Goal: Task Accomplishment & Management: Manage account settings

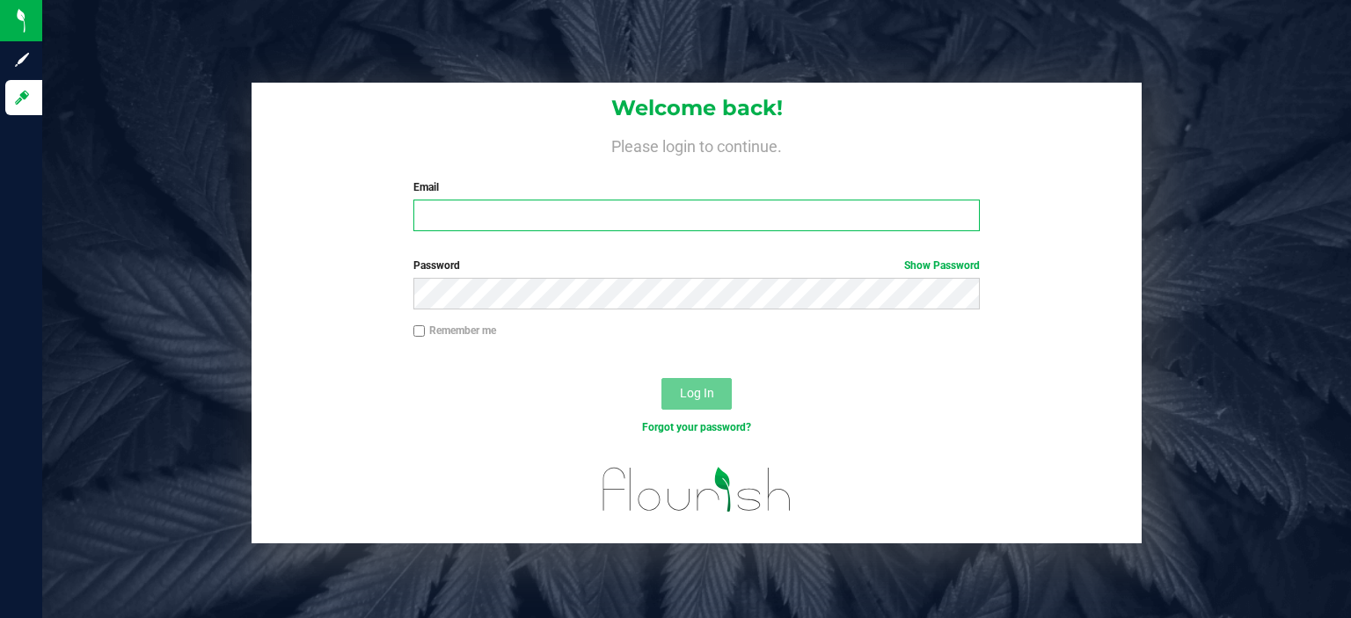
click at [470, 204] on input "Email" at bounding box center [696, 216] width 567 height 32
type input "[EMAIL_ADDRESS][DOMAIN_NAME]"
click at [661, 378] on button "Log In" at bounding box center [696, 394] width 70 height 32
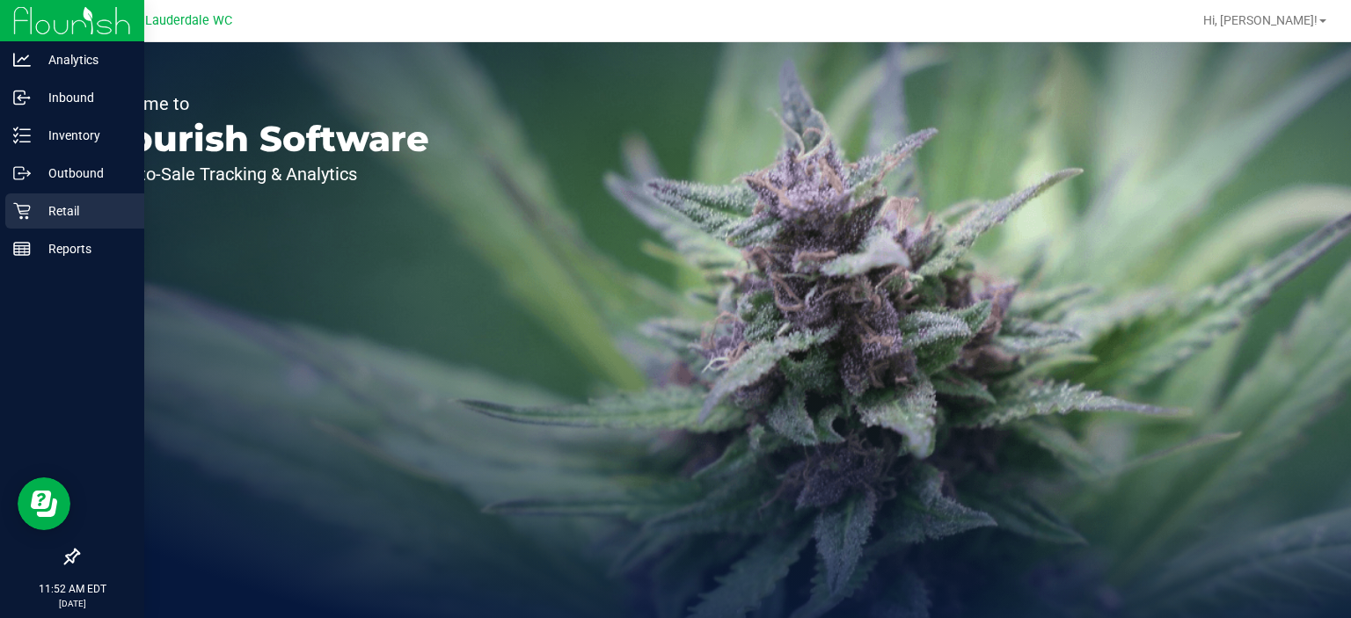
click at [33, 205] on p "Retail" at bounding box center [84, 210] width 106 height 21
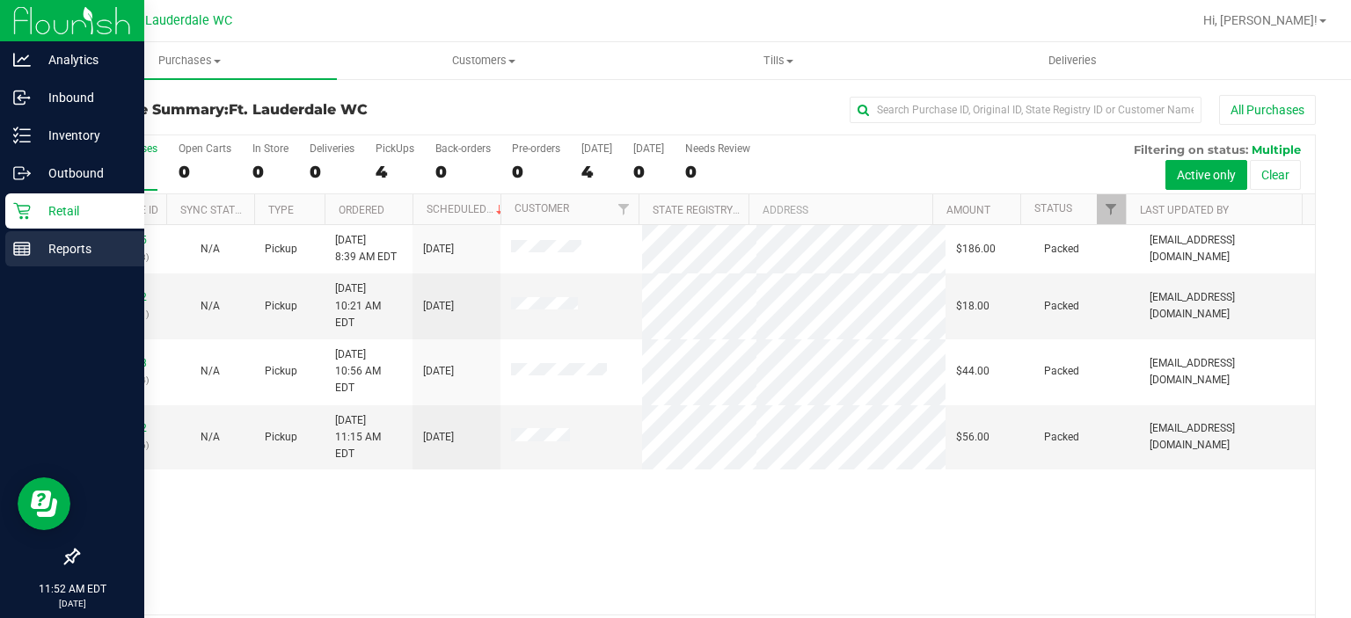
click at [60, 245] on p "Reports" at bounding box center [84, 248] width 106 height 21
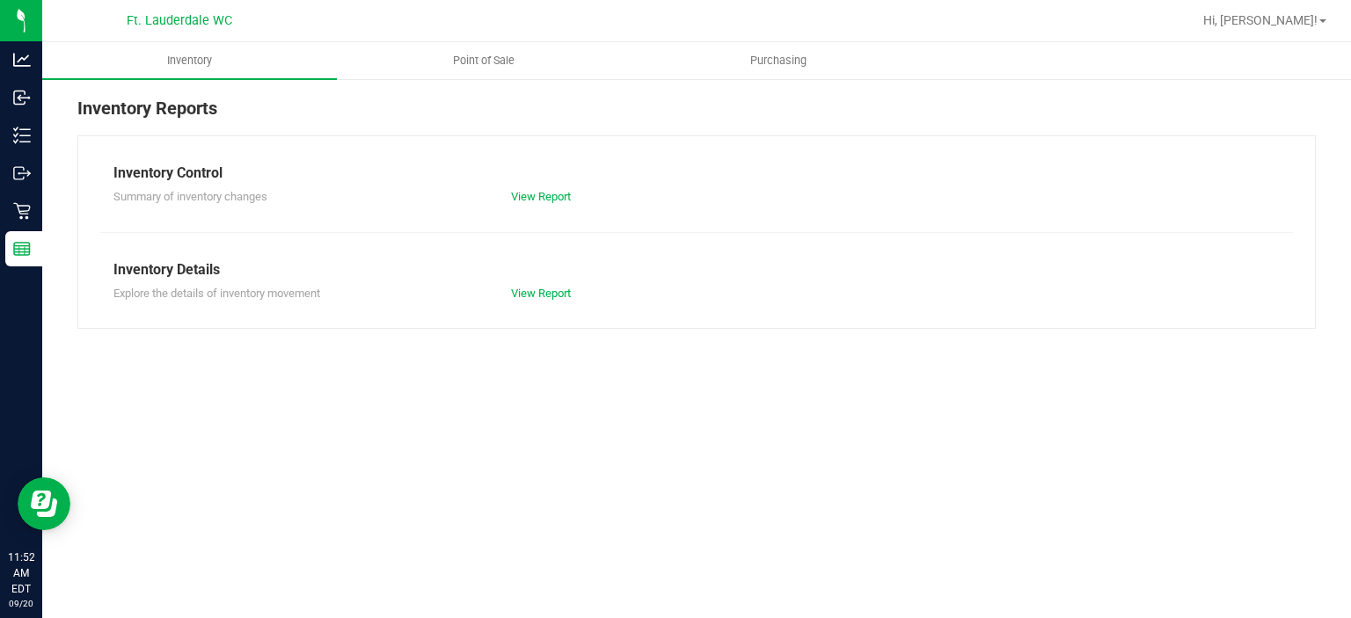
click at [467, 84] on div "Inventory Reports Inventory Control Summary of inventory changes View Report In…" at bounding box center [696, 211] width 1309 height 269
click at [463, 69] on uib-tab-heading "Point of Sale" at bounding box center [484, 60] width 293 height 35
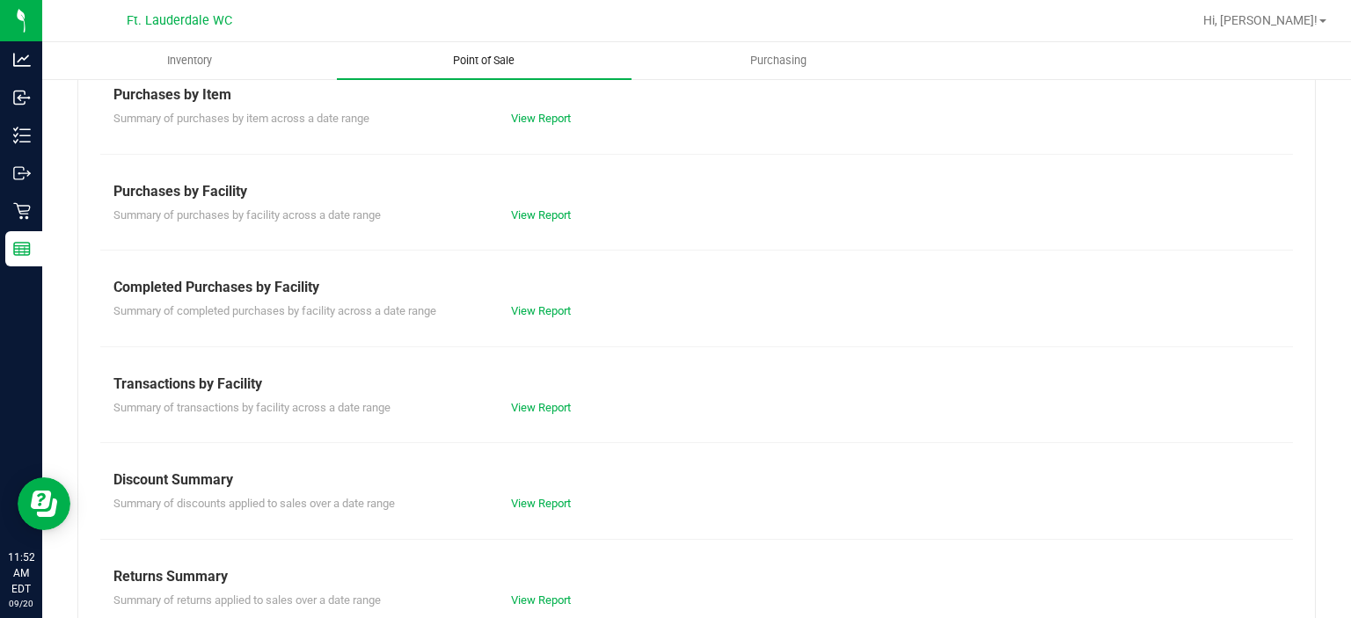
scroll to position [304, 0]
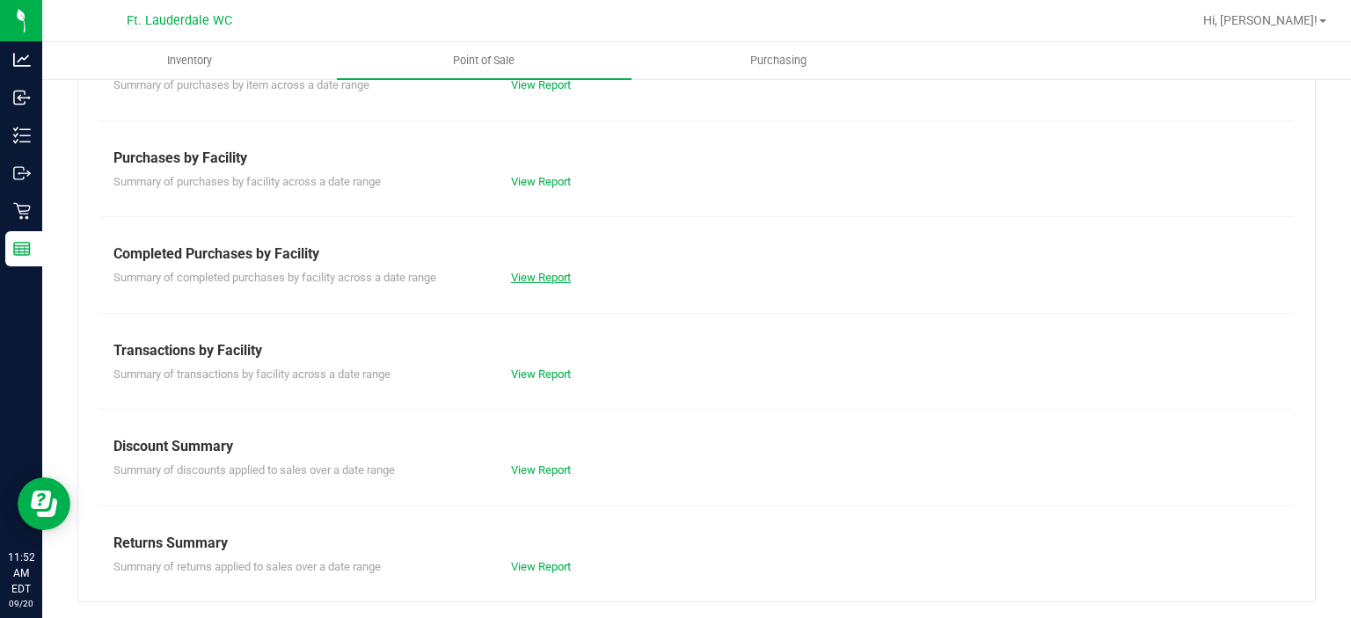
click at [514, 281] on link "View Report" at bounding box center [541, 277] width 60 height 13
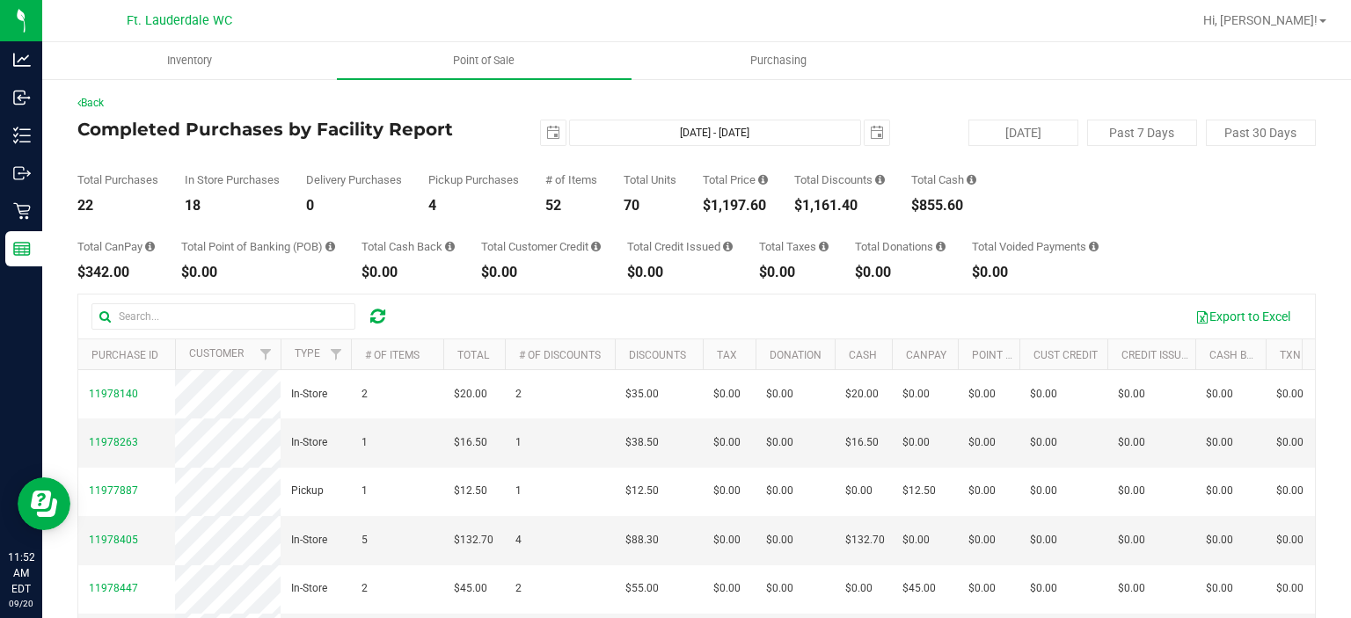
click at [713, 199] on div "$1,197.60" at bounding box center [735, 206] width 65 height 14
drag, startPoint x: 713, startPoint y: 204, endPoint x: 786, endPoint y: 211, distance: 73.3
click at [786, 211] on div "Total Purchases 22 In Store Purchases 18 Delivery Purchases 0 Pickup Purchases …" at bounding box center [696, 179] width 1238 height 67
copy div "1,197.60"
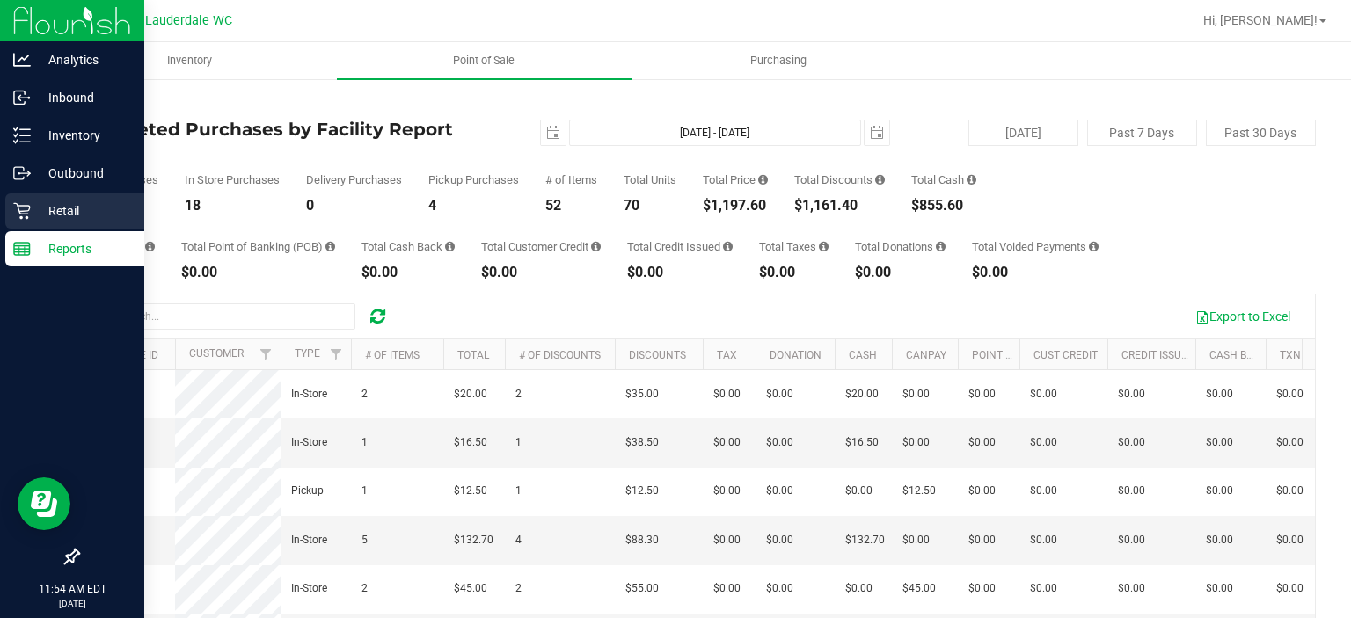
click at [37, 200] on div "Retail" at bounding box center [74, 210] width 139 height 35
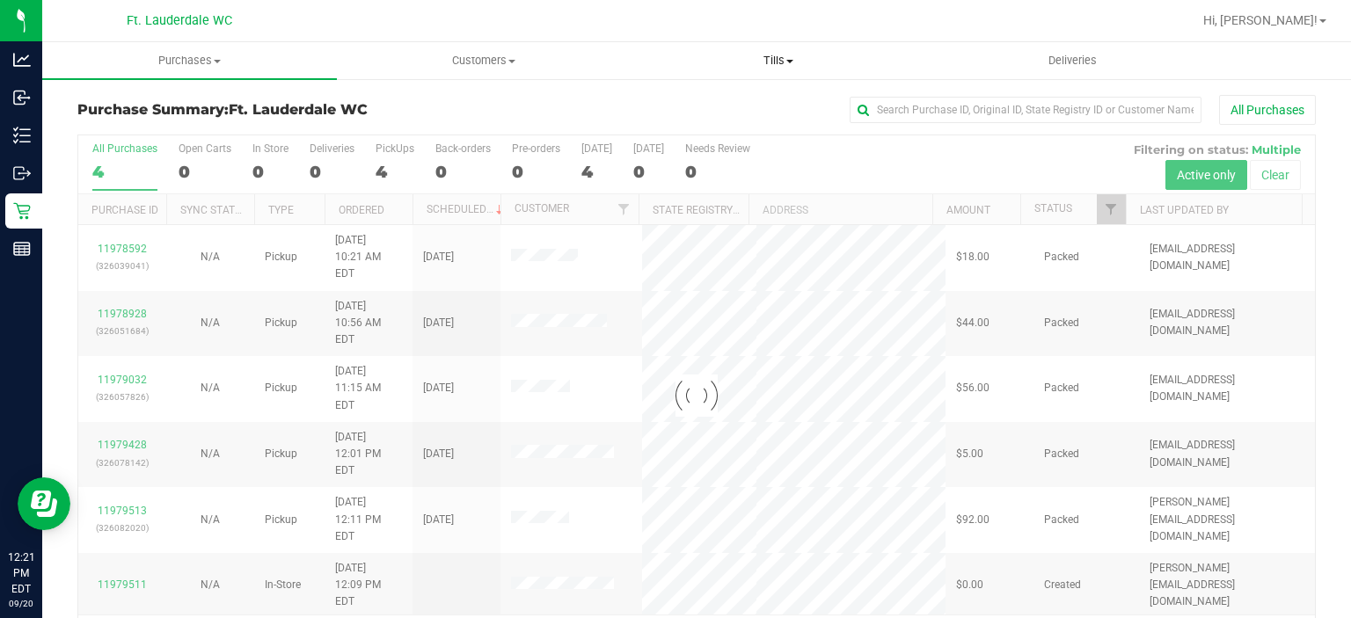
click at [737, 59] on span "Tills" at bounding box center [778, 61] width 293 height 16
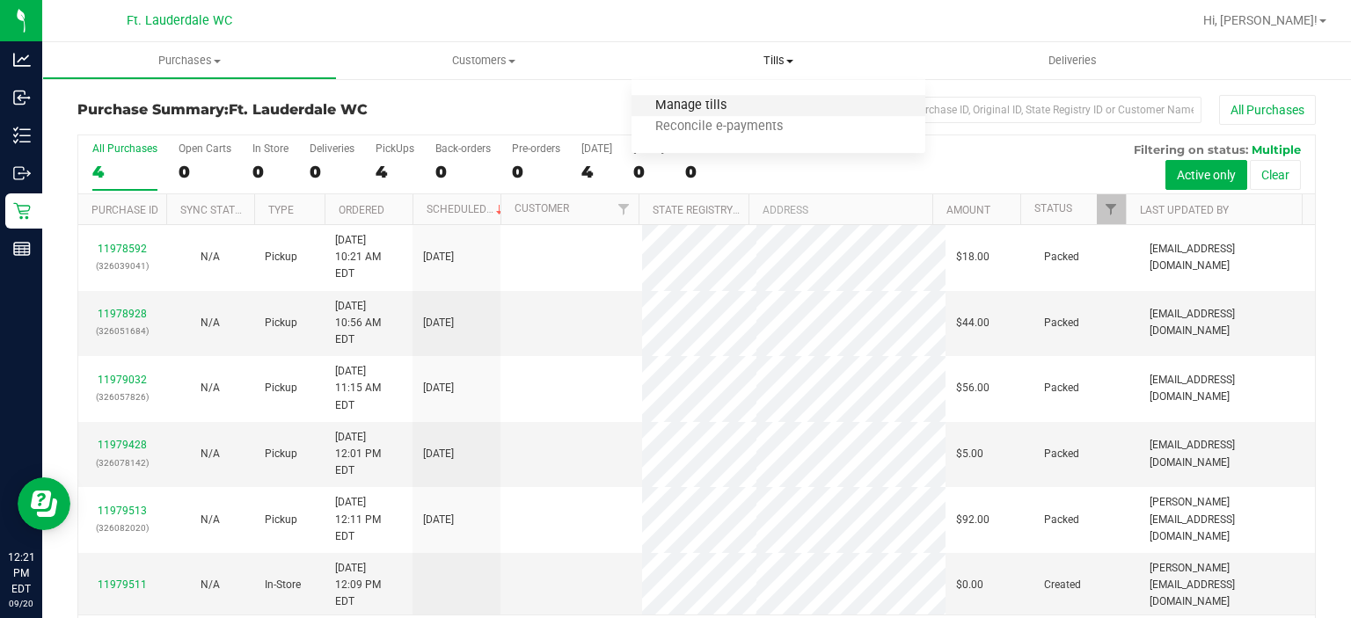
click at [725, 106] on span "Manage tills" at bounding box center [690, 105] width 119 height 15
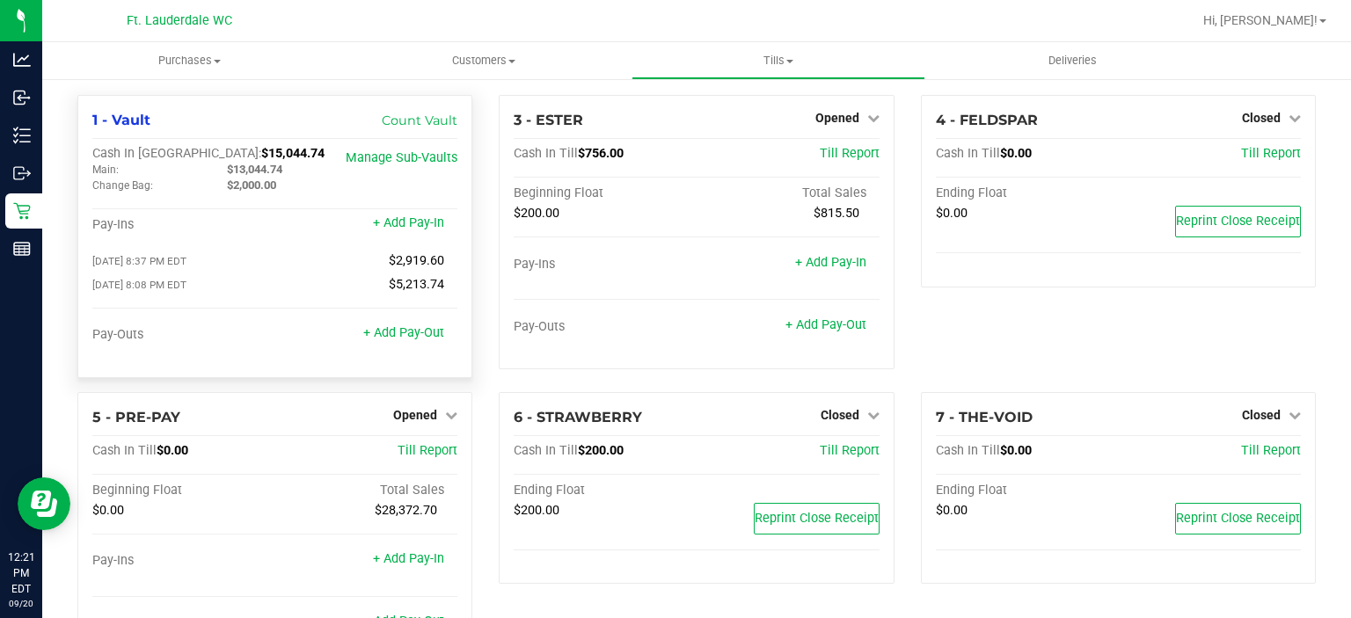
drag, startPoint x: 231, startPoint y: 169, endPoint x: 288, endPoint y: 173, distance: 57.3
click at [288, 173] on div "$13,044.74" at bounding box center [281, 170] width 135 height 16
copy span "13,044.74"
click at [420, 334] on link "+ Add Pay-Out" at bounding box center [403, 332] width 81 height 15
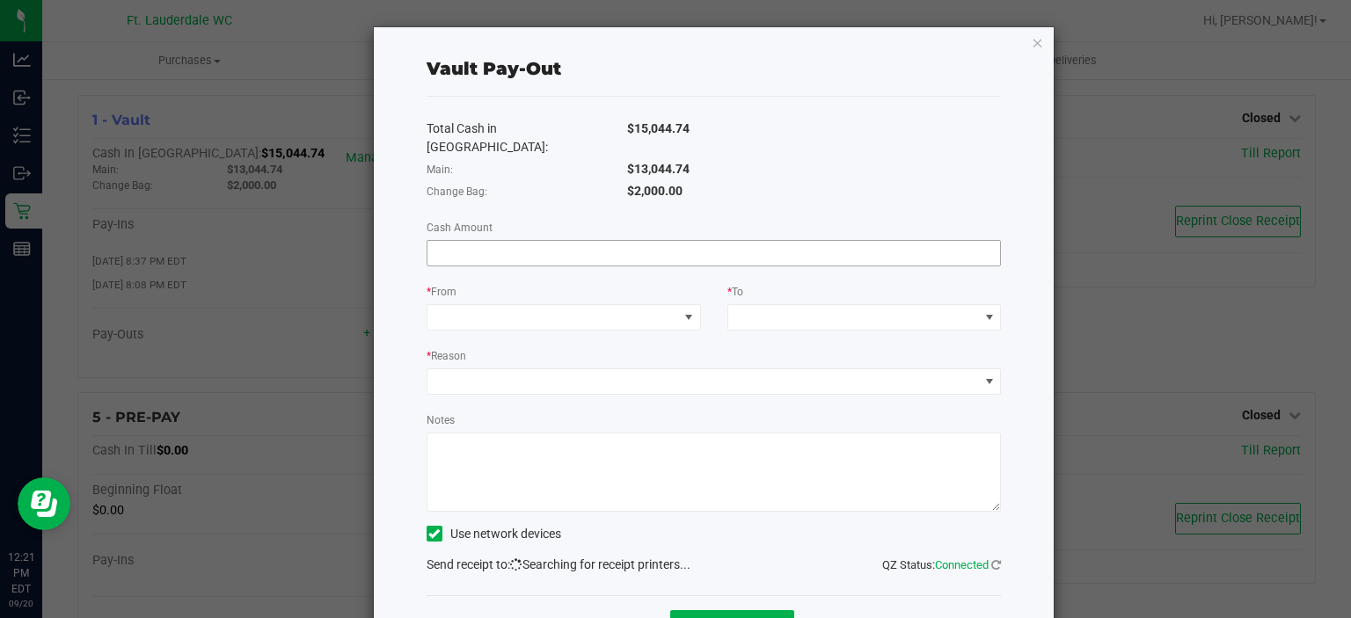
click at [507, 241] on input at bounding box center [713, 253] width 573 height 25
paste input "13044.74"
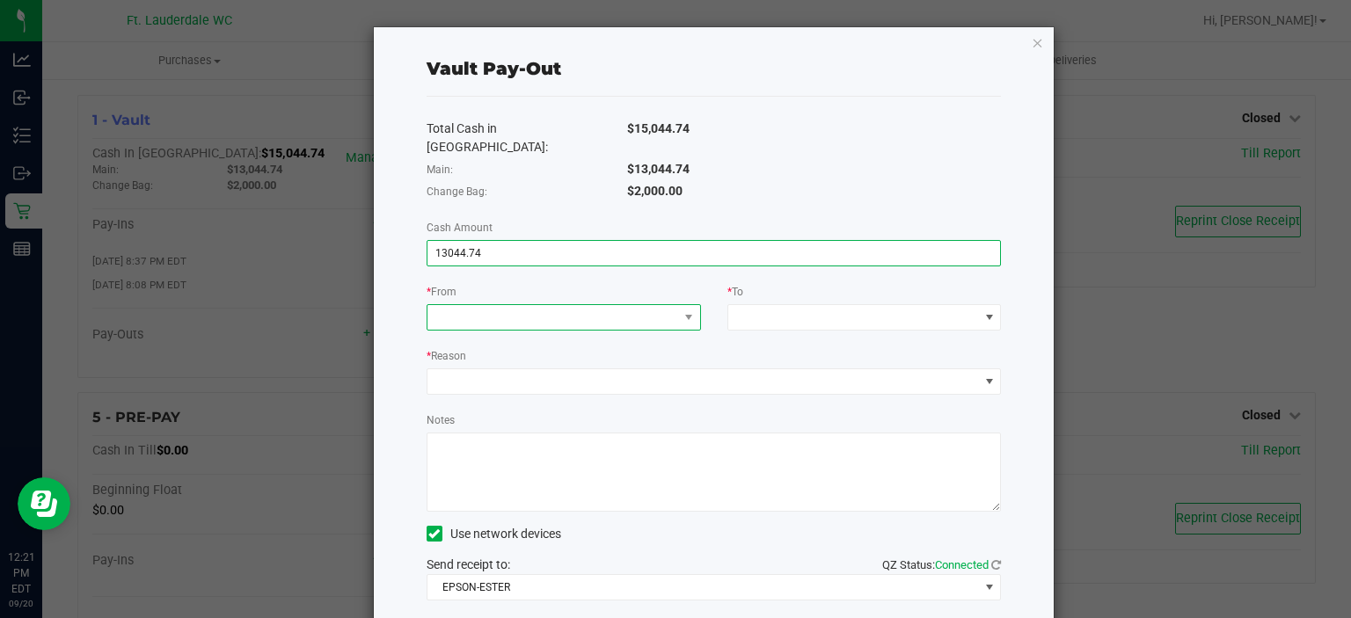
type input "$13,044.74"
click at [507, 305] on span at bounding box center [552, 317] width 251 height 25
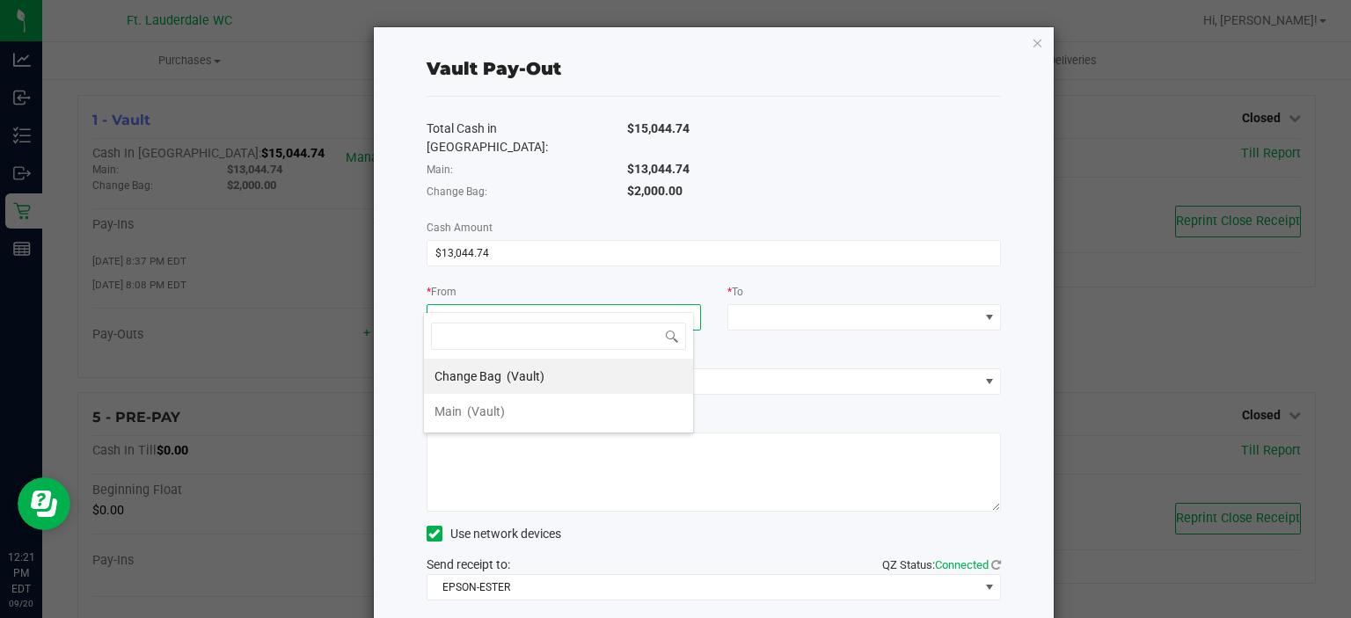
scroll to position [26, 271]
click at [484, 412] on span "(Vault)" at bounding box center [486, 412] width 38 height 14
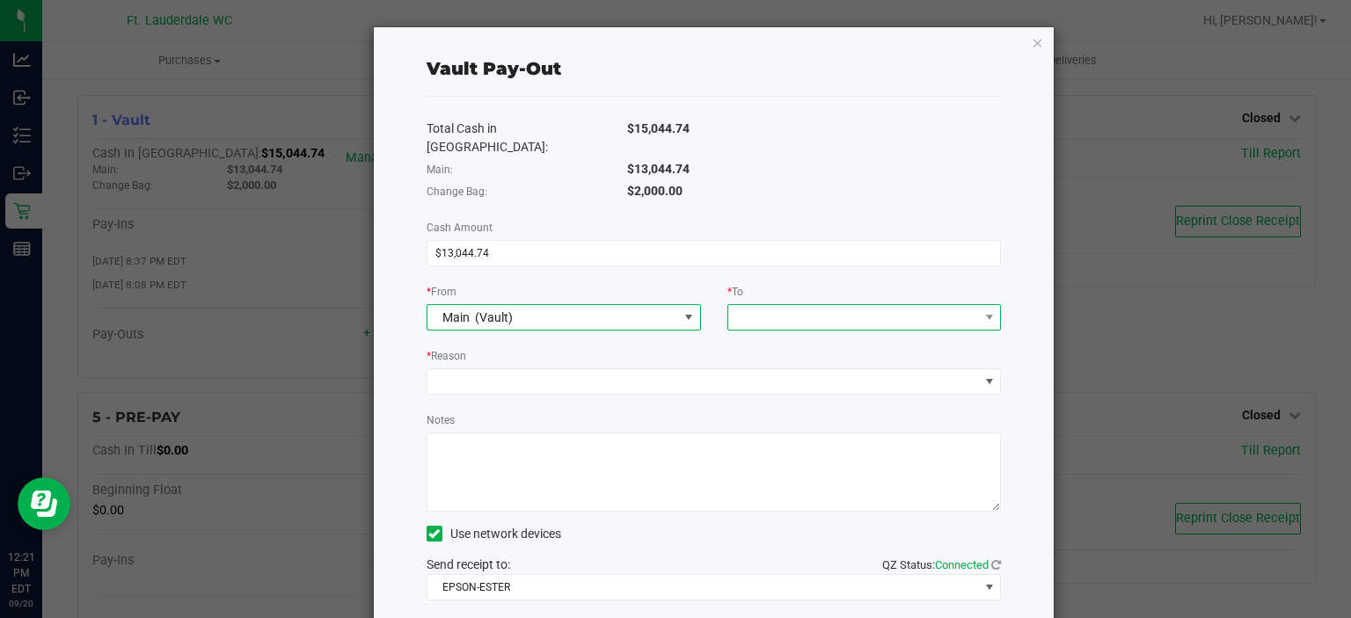
click at [842, 305] on span at bounding box center [853, 317] width 251 height 25
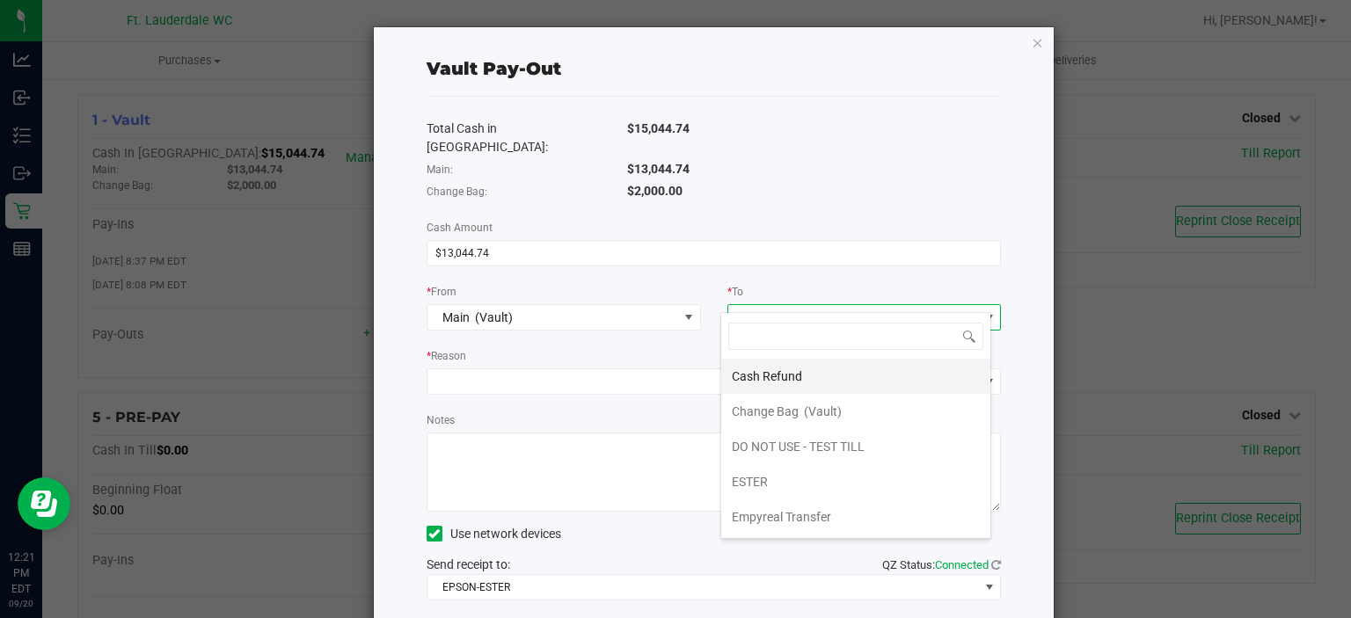
scroll to position [68, 0]
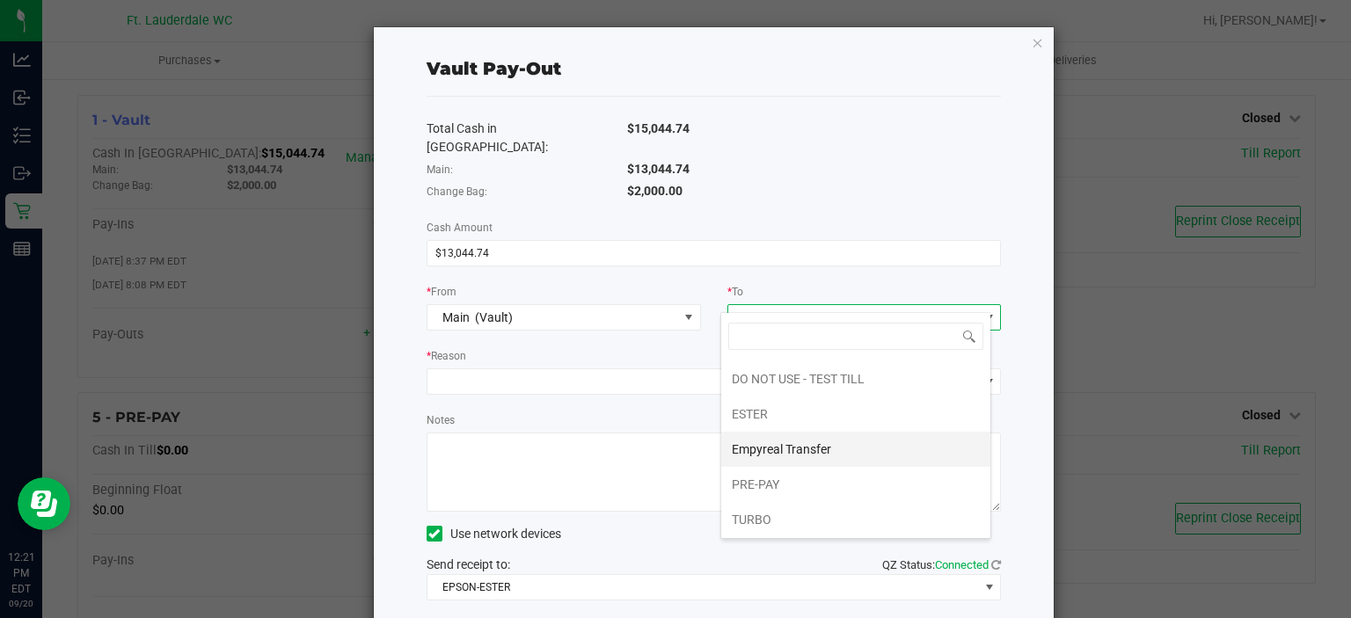
click at [802, 446] on span "Empyreal Transfer" at bounding box center [781, 449] width 99 height 14
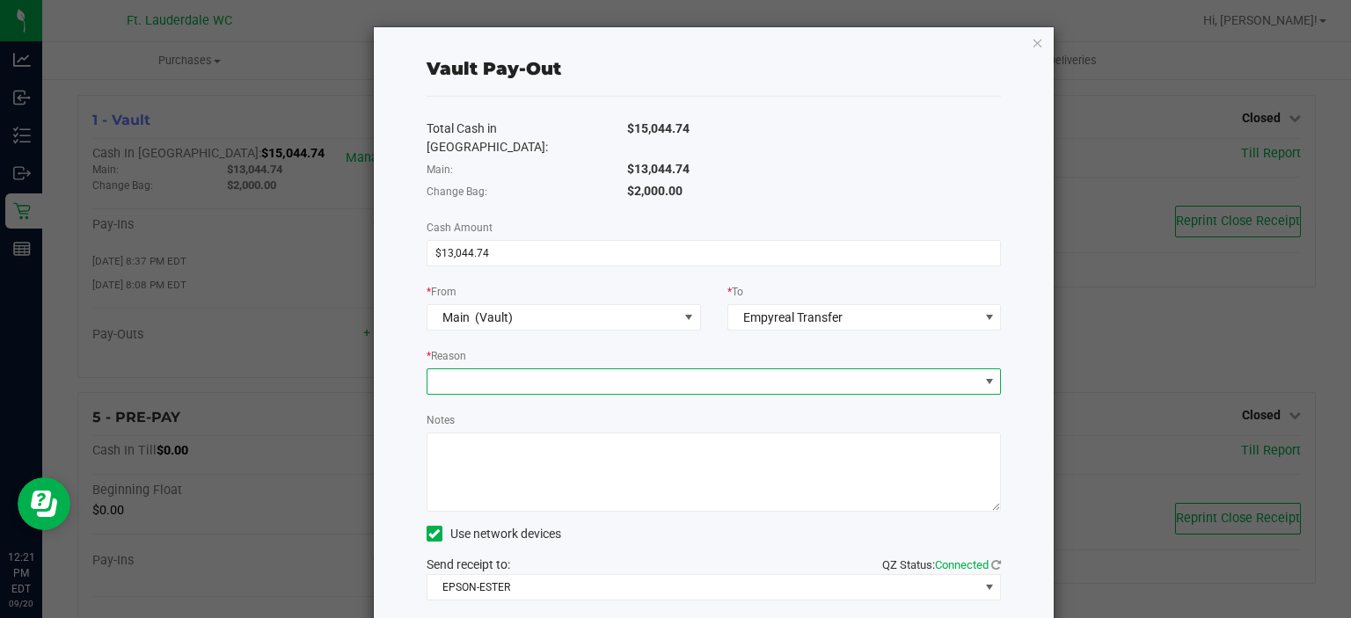
click at [790, 369] on span at bounding box center [702, 381] width 551 height 25
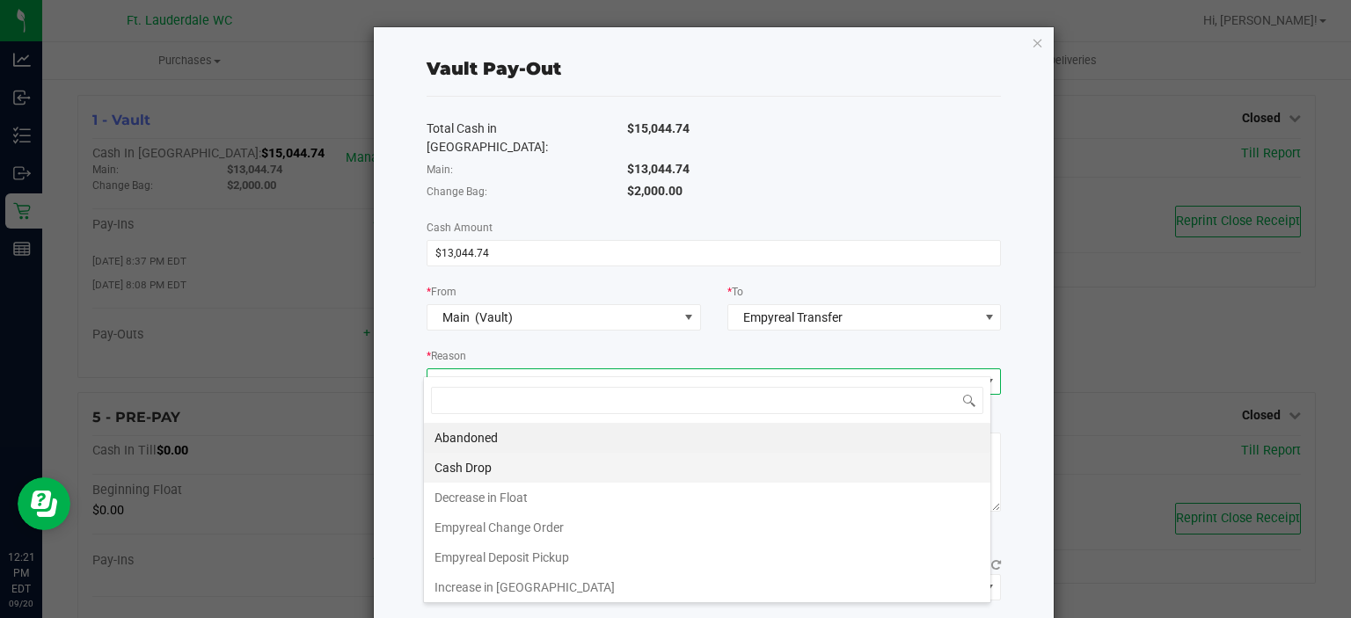
scroll to position [1, 0]
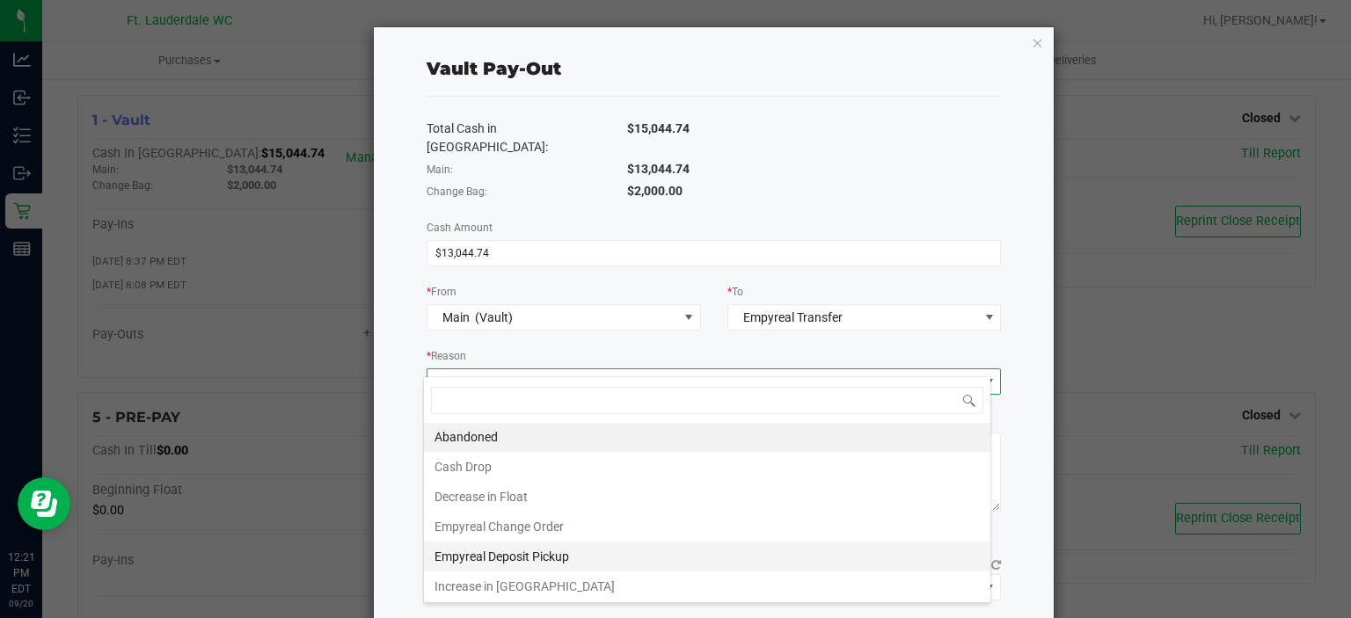
click at [609, 548] on li "Empyreal Deposit Pickup" at bounding box center [707, 557] width 566 height 30
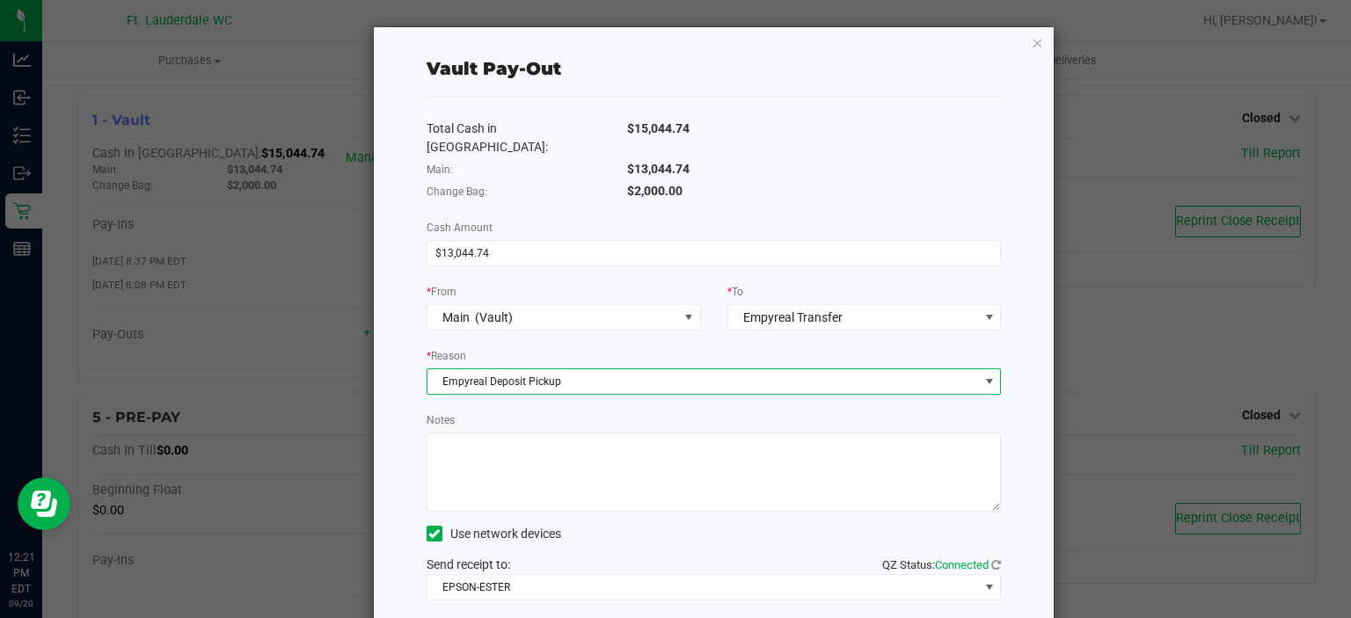
click at [607, 453] on textarea "Notes" at bounding box center [713, 472] width 575 height 79
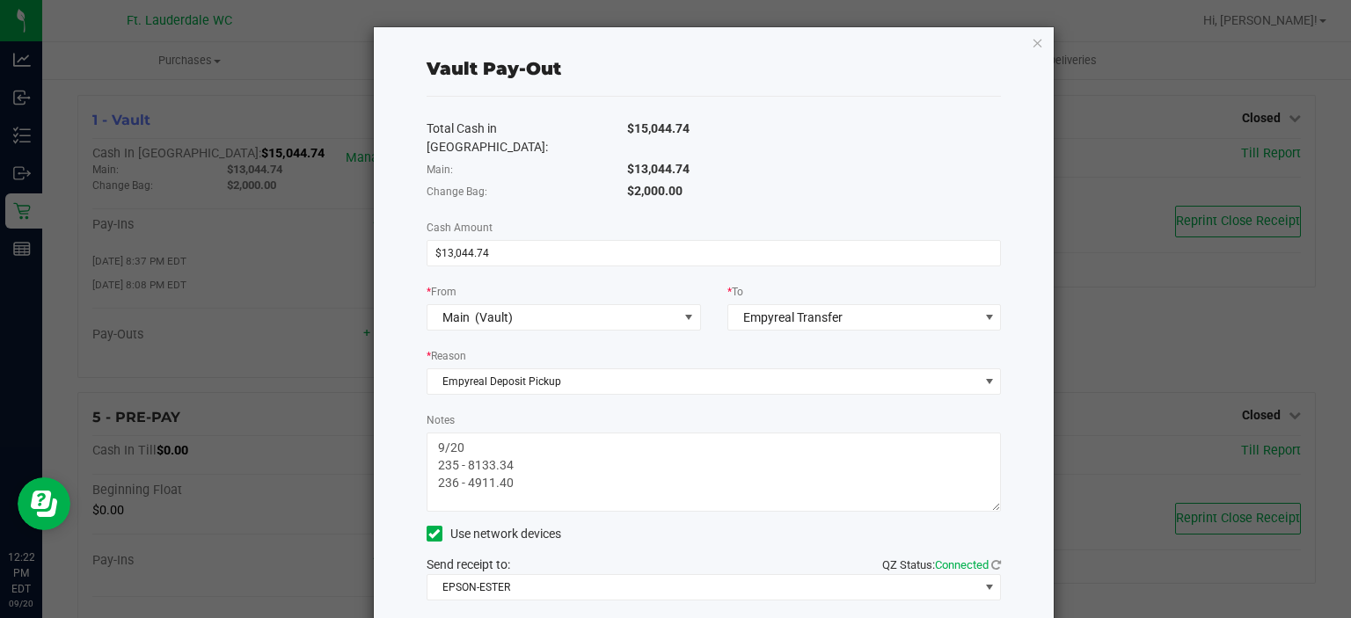
paste textarea "13,044.74"
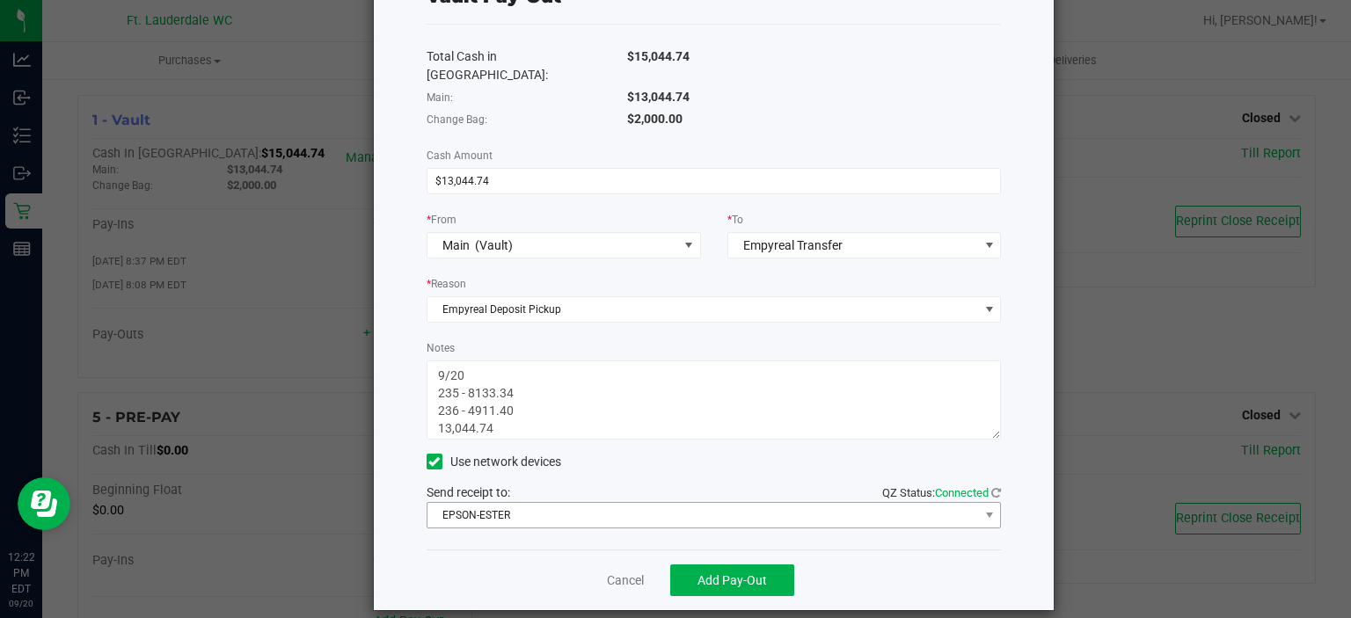
type textarea "9/20 235 - 8133.34 236 - 4911.40 13,044.74"
click at [665, 503] on span "EPSON-ESTER" at bounding box center [702, 515] width 551 height 25
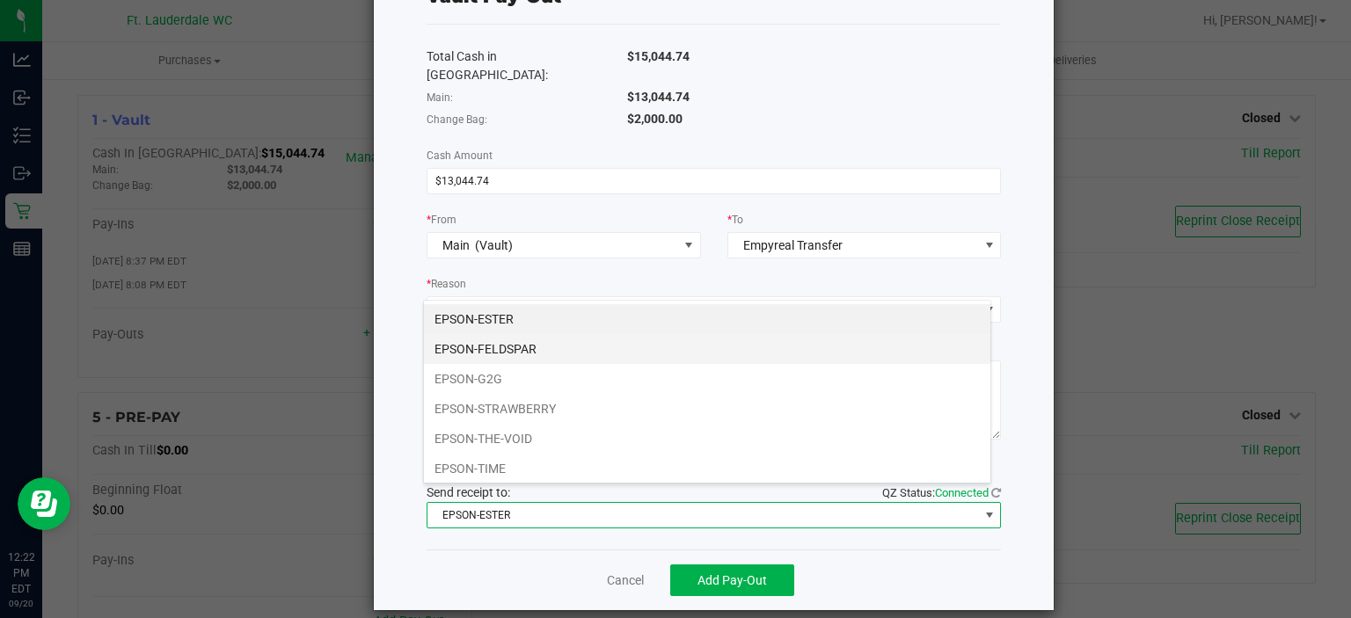
scroll to position [31, 0]
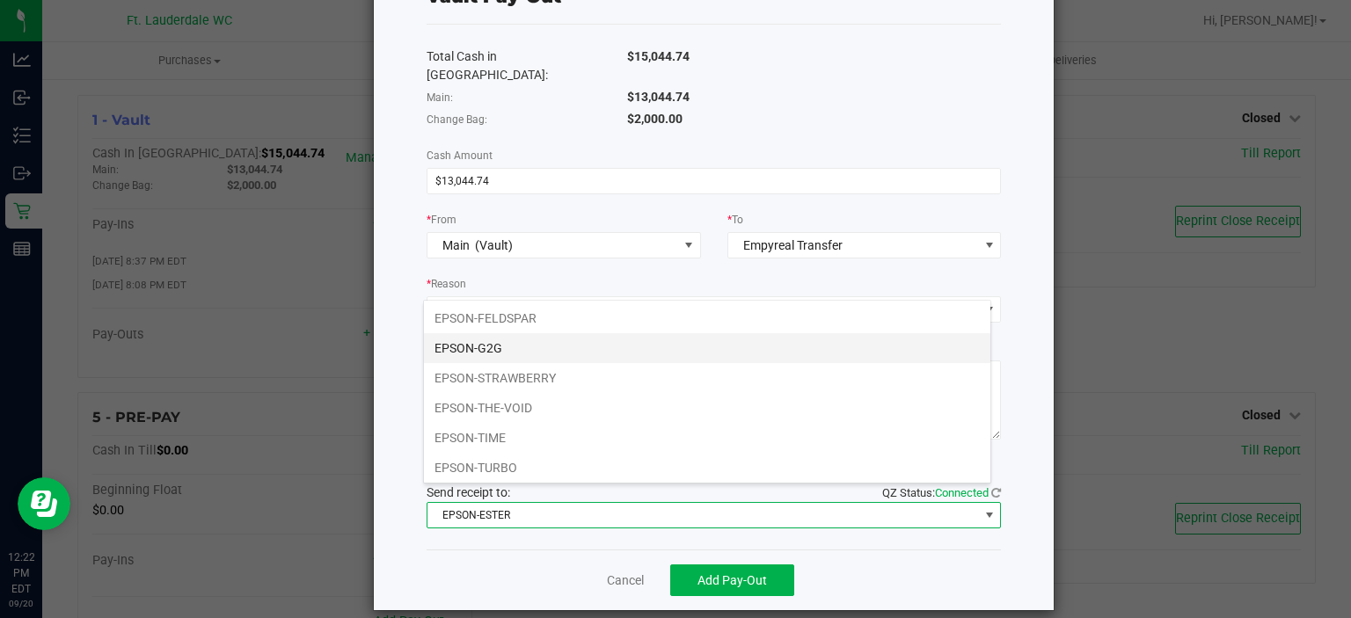
click at [534, 343] on li "EPSON-G2G" at bounding box center [707, 348] width 566 height 30
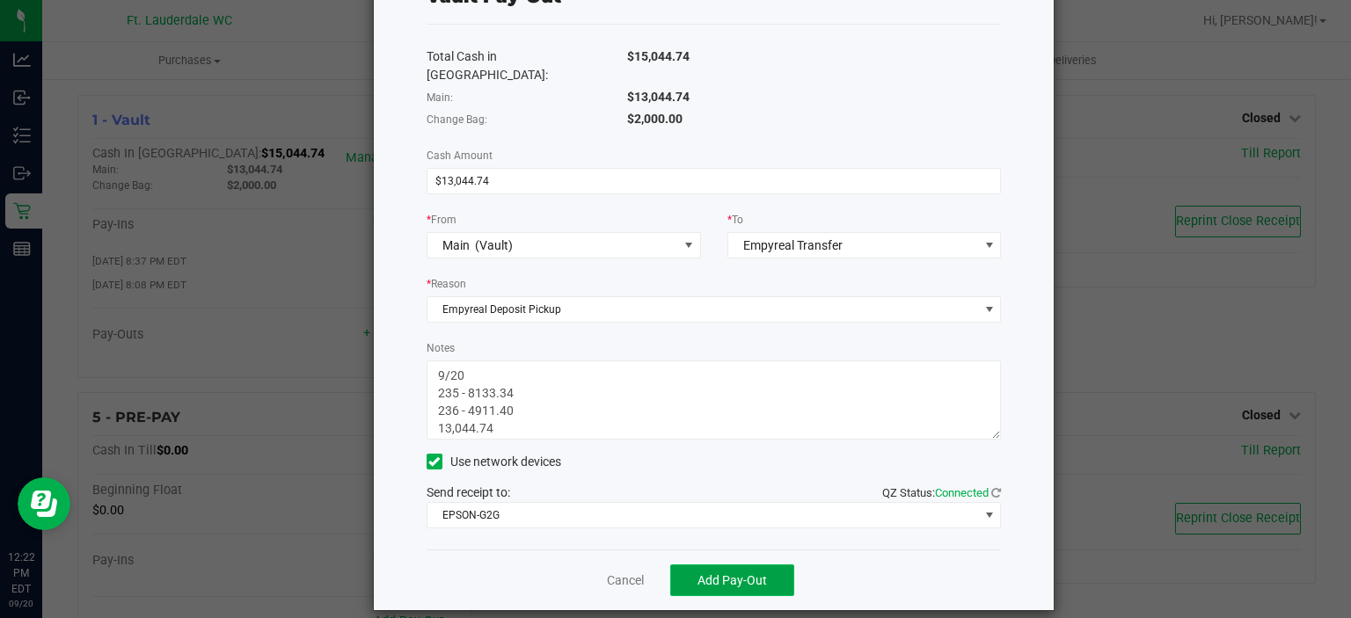
click at [694, 572] on button "Add Pay-Out" at bounding box center [732, 581] width 124 height 32
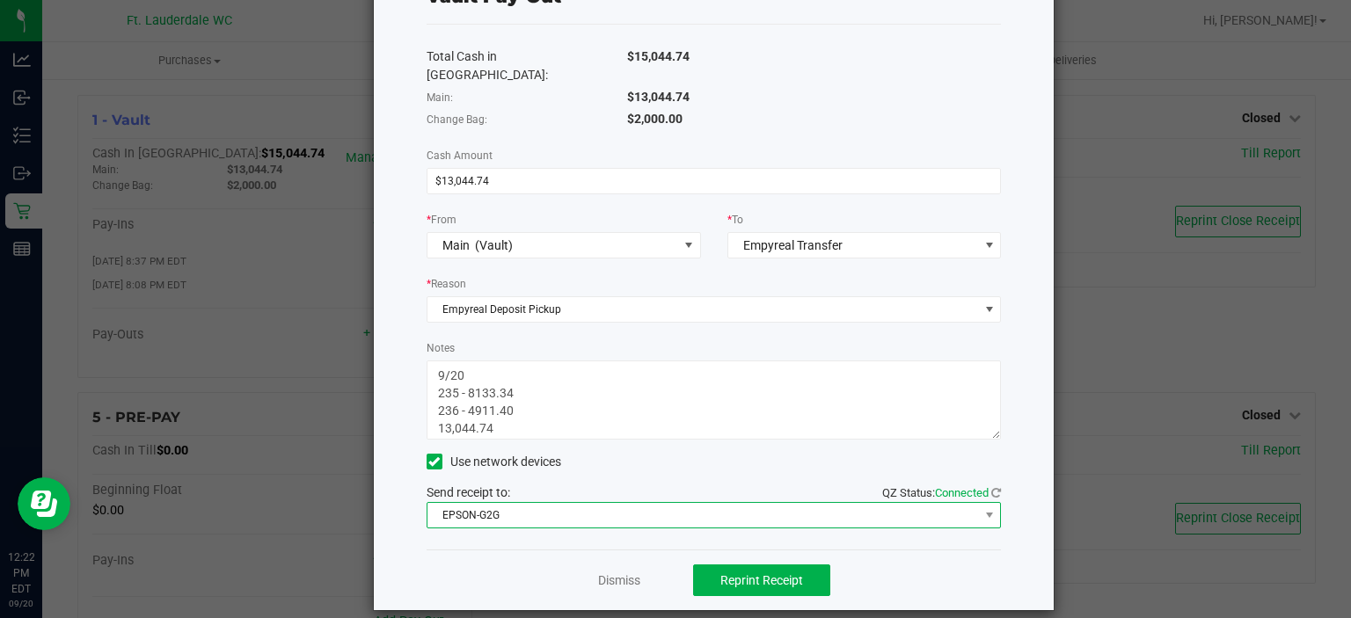
click at [630, 505] on span "EPSON-G2G" at bounding box center [702, 515] width 551 height 25
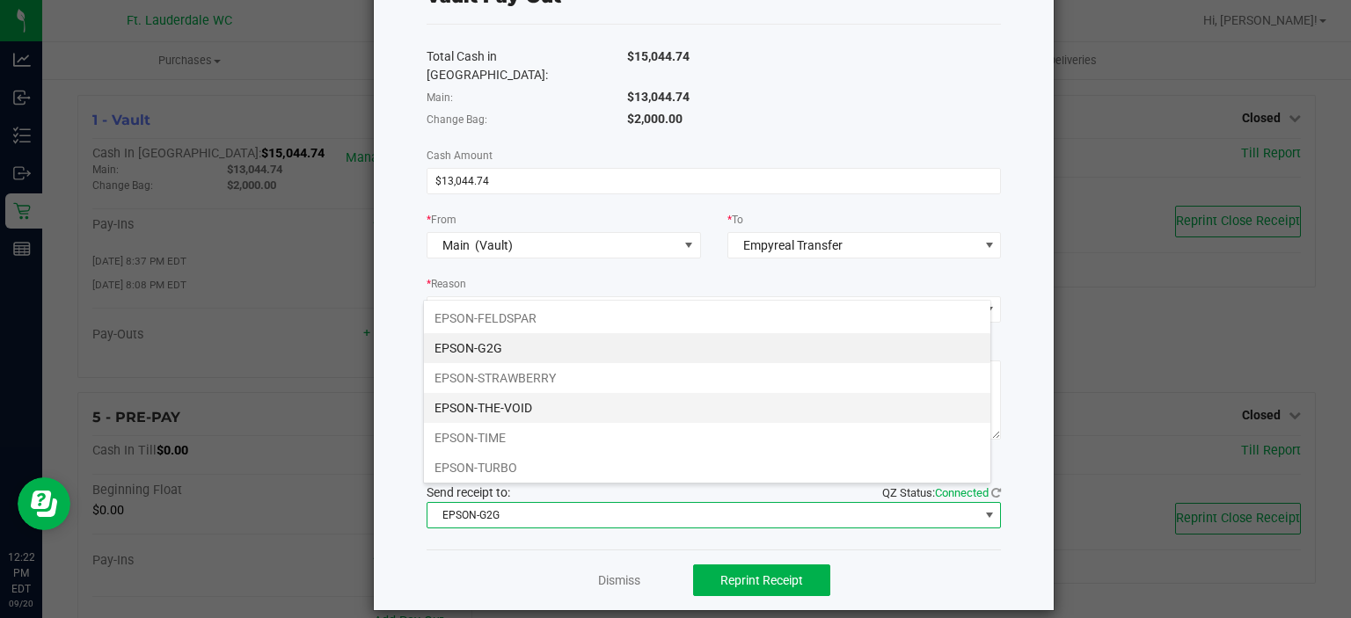
click at [508, 397] on li "EPSON-THE-VOID" at bounding box center [707, 408] width 566 height 30
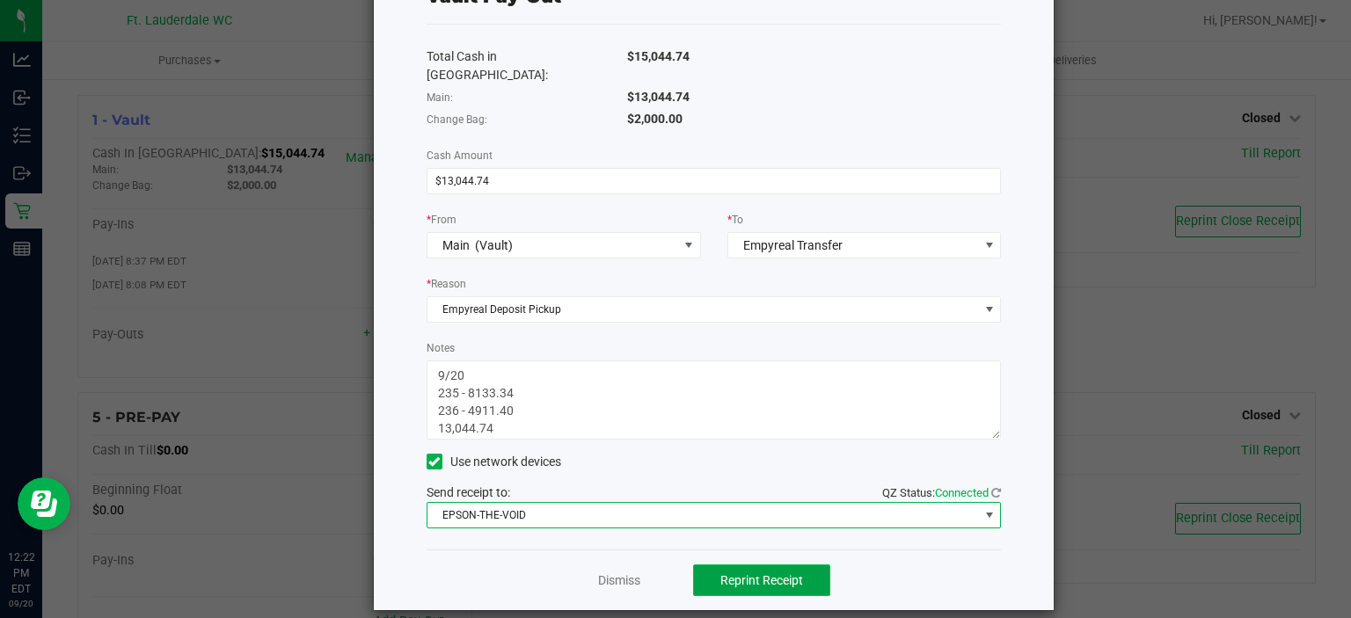
click at [733, 573] on span "Reprint Receipt" at bounding box center [761, 580] width 83 height 14
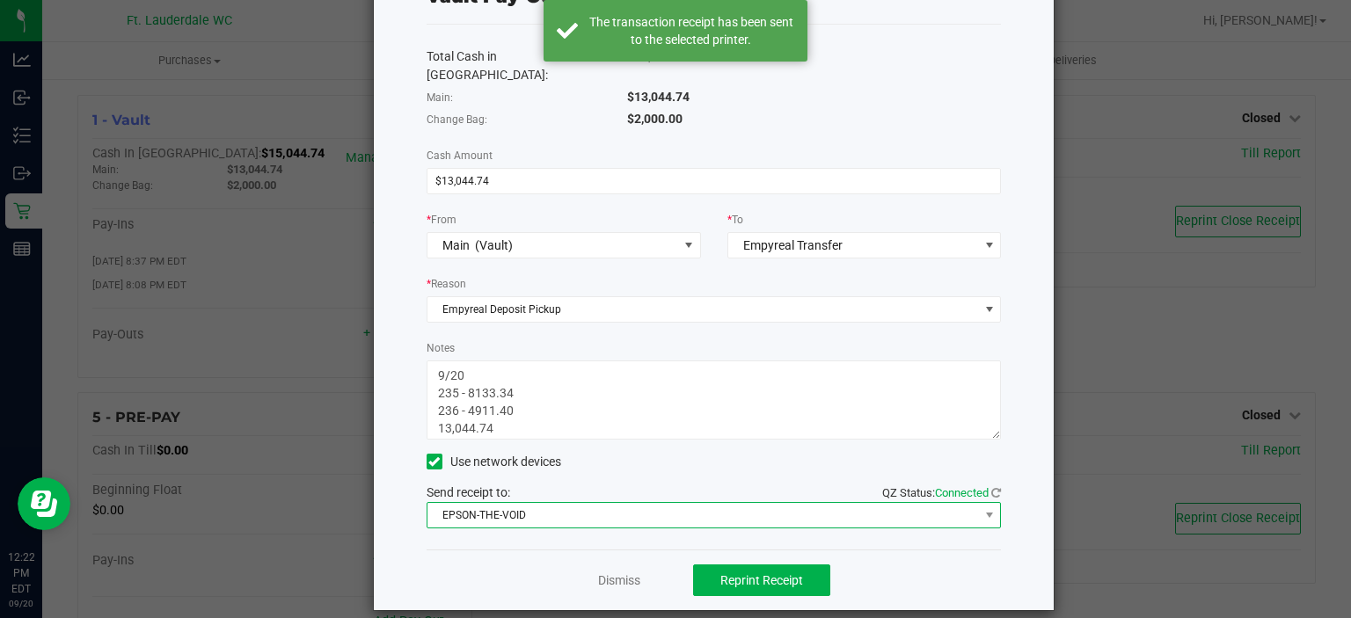
click at [710, 503] on span "EPSON-THE-VOID" at bounding box center [702, 515] width 551 height 25
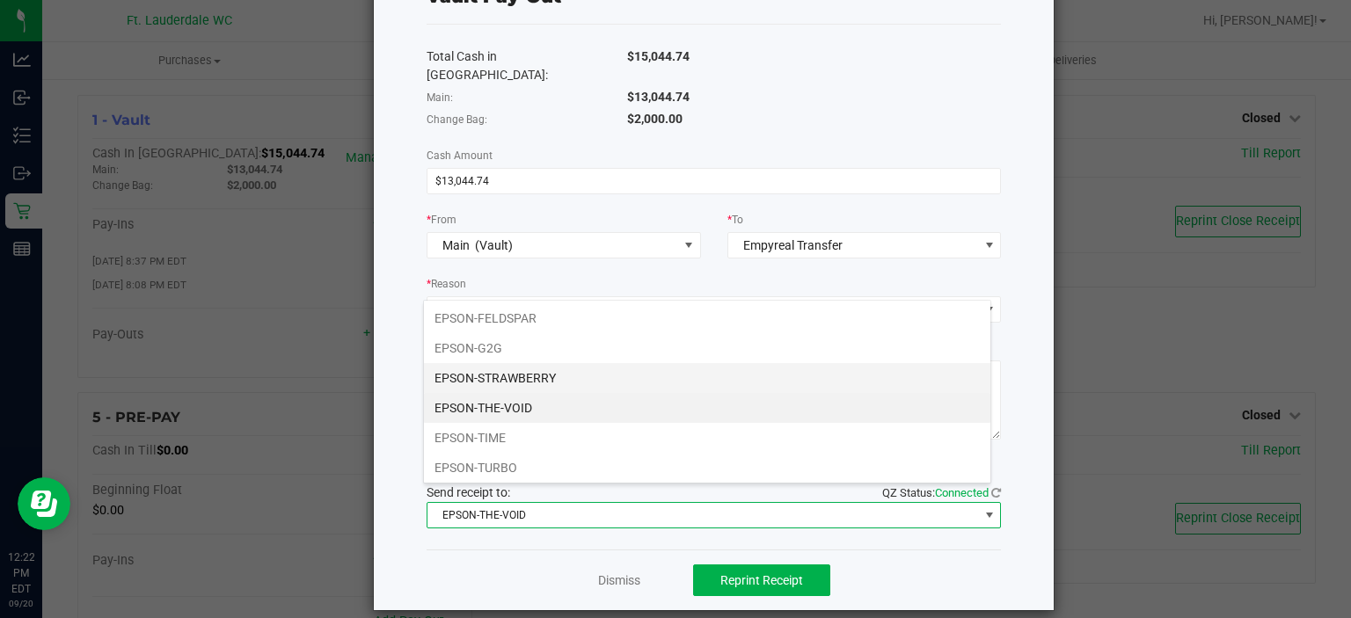
scroll to position [0, 0]
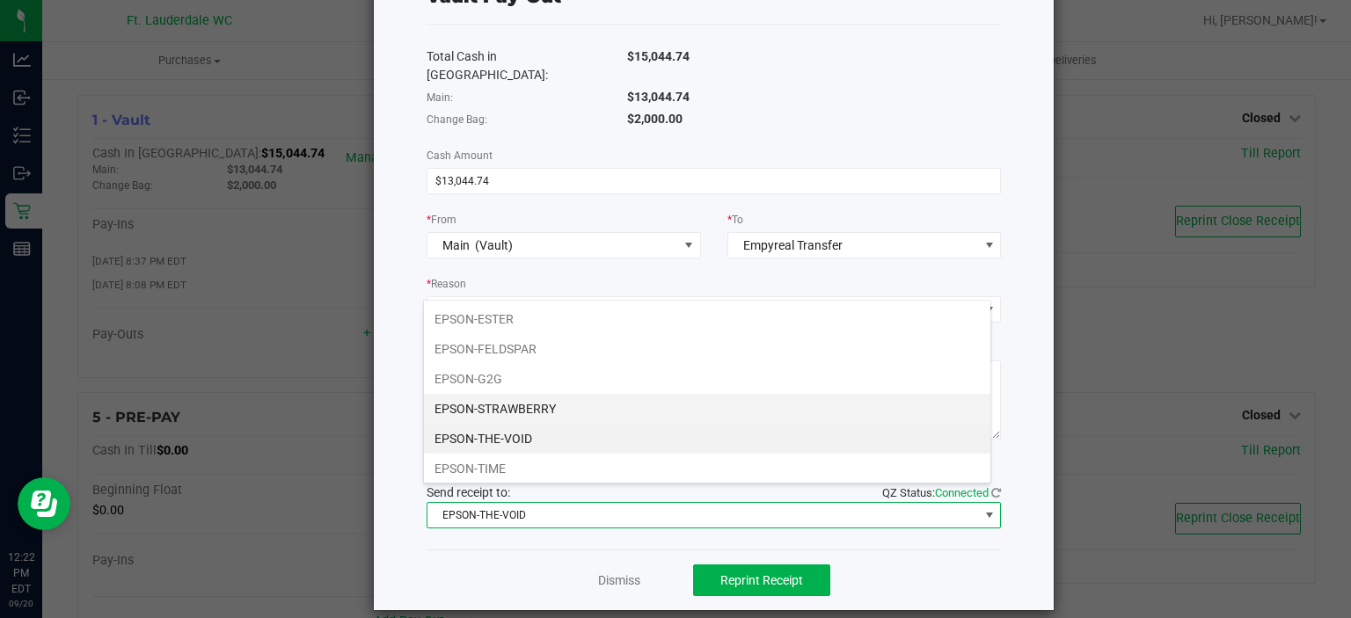
click at [559, 399] on li "EPSON-STRAWBERRY" at bounding box center [707, 409] width 566 height 30
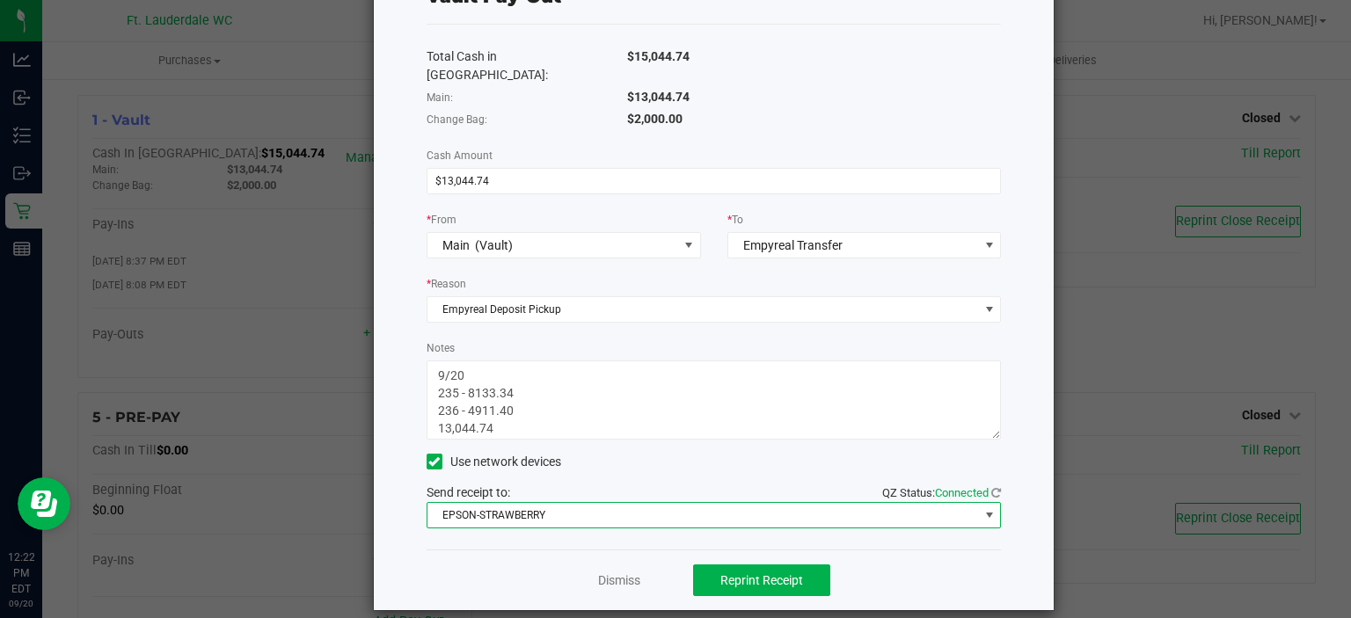
click at [738, 580] on div "Dismiss Reprint Receipt" at bounding box center [713, 580] width 575 height 61
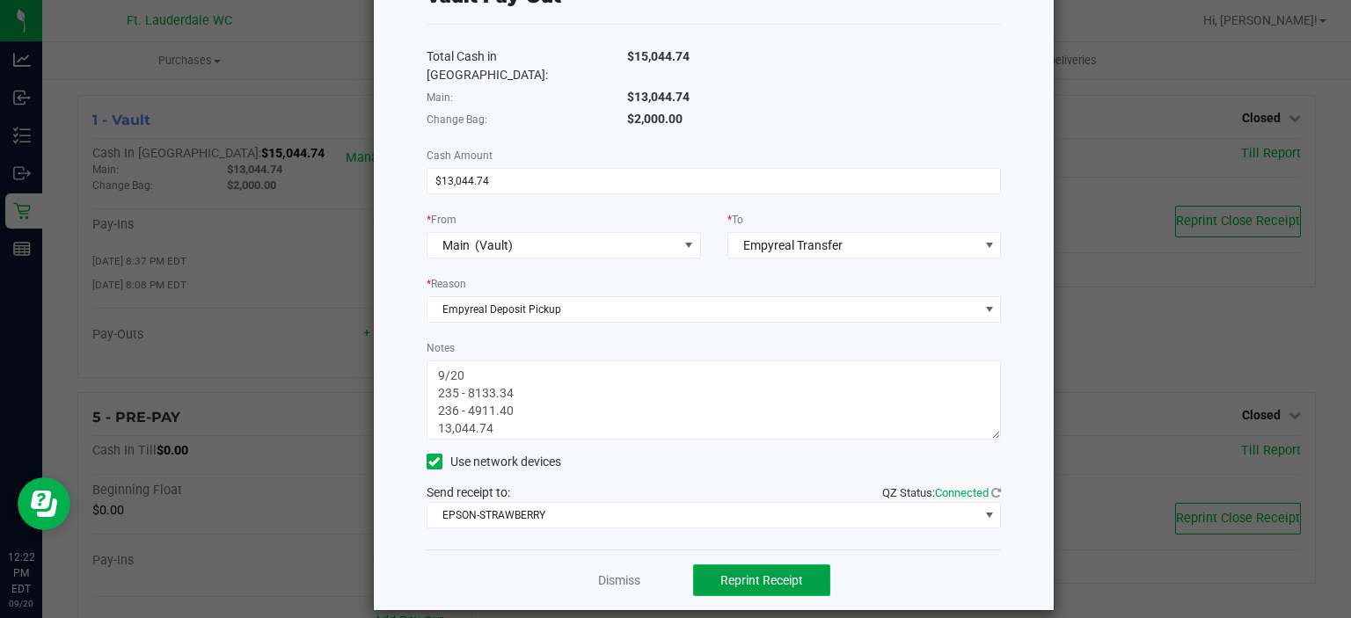
click at [722, 573] on span "Reprint Receipt" at bounding box center [761, 580] width 83 height 14
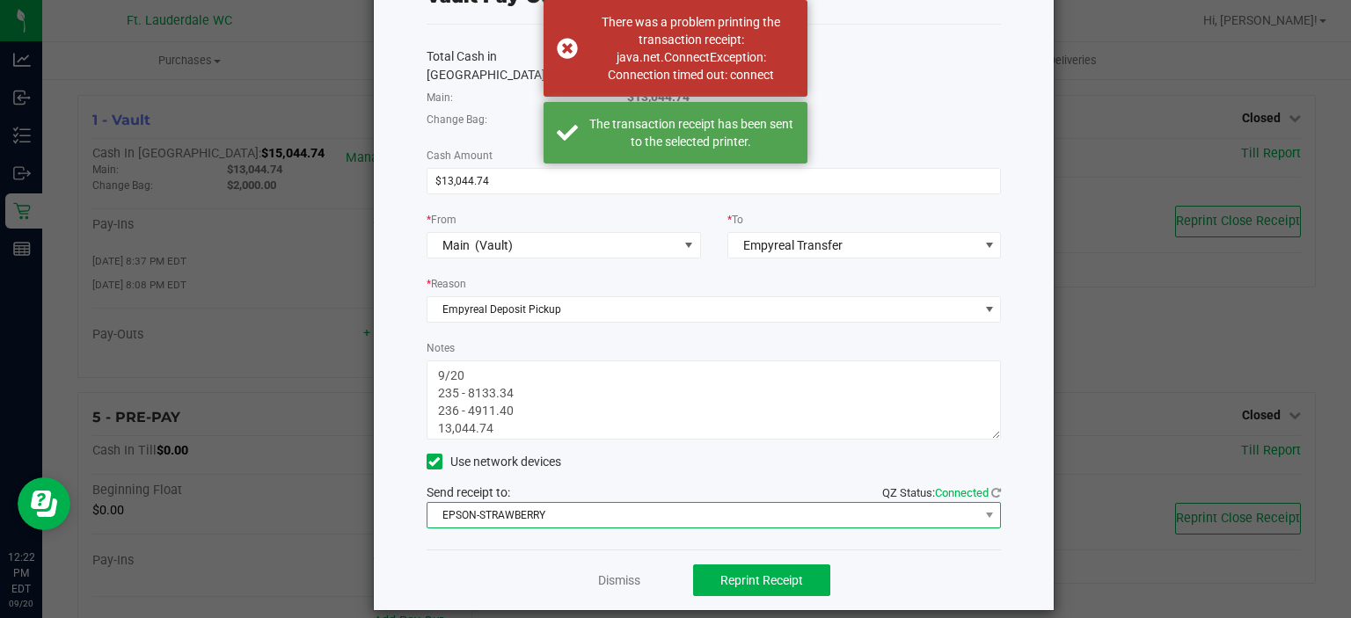
click at [707, 503] on span "EPSON-STRAWBERRY" at bounding box center [702, 515] width 551 height 25
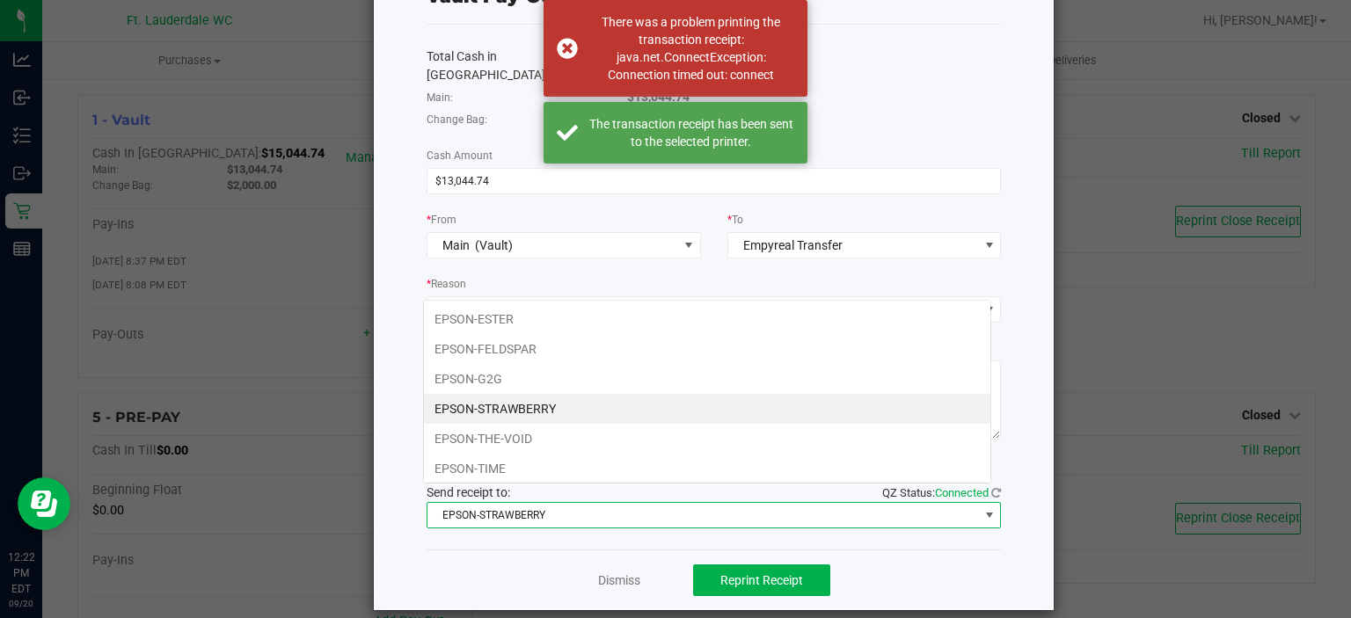
scroll to position [26, 568]
click at [505, 321] on li "EPSON-ESTER" at bounding box center [707, 319] width 566 height 30
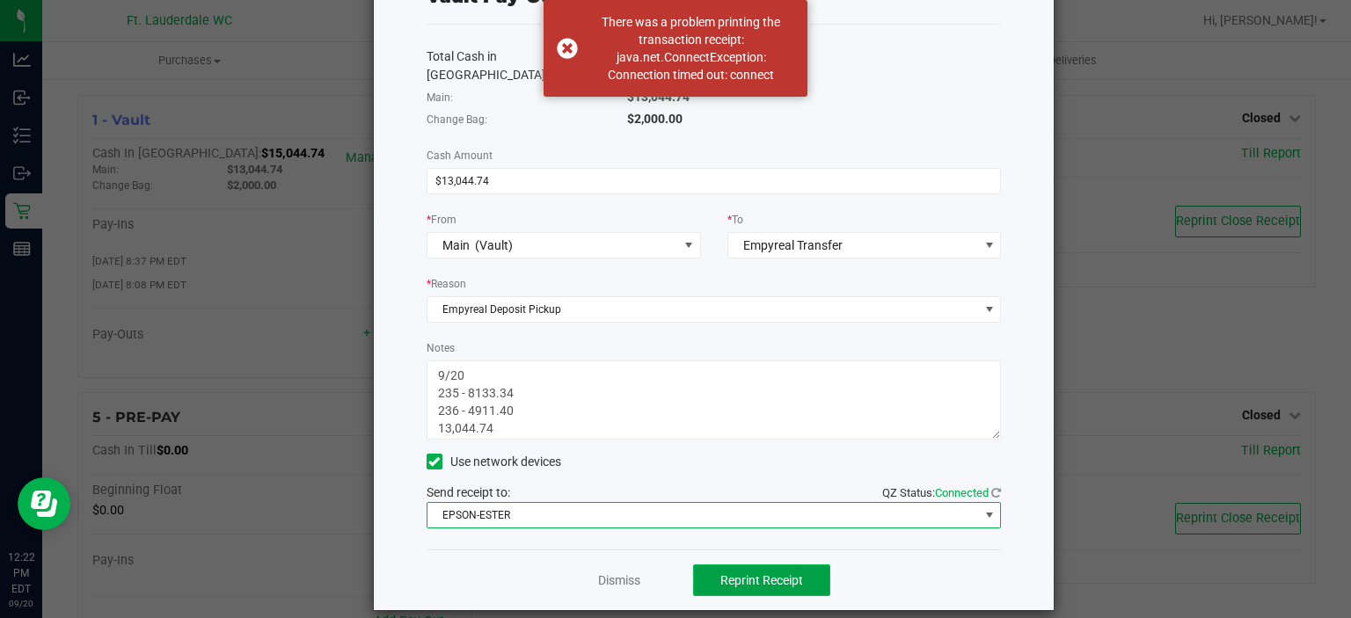
click at [740, 573] on span "Reprint Receipt" at bounding box center [761, 580] width 83 height 14
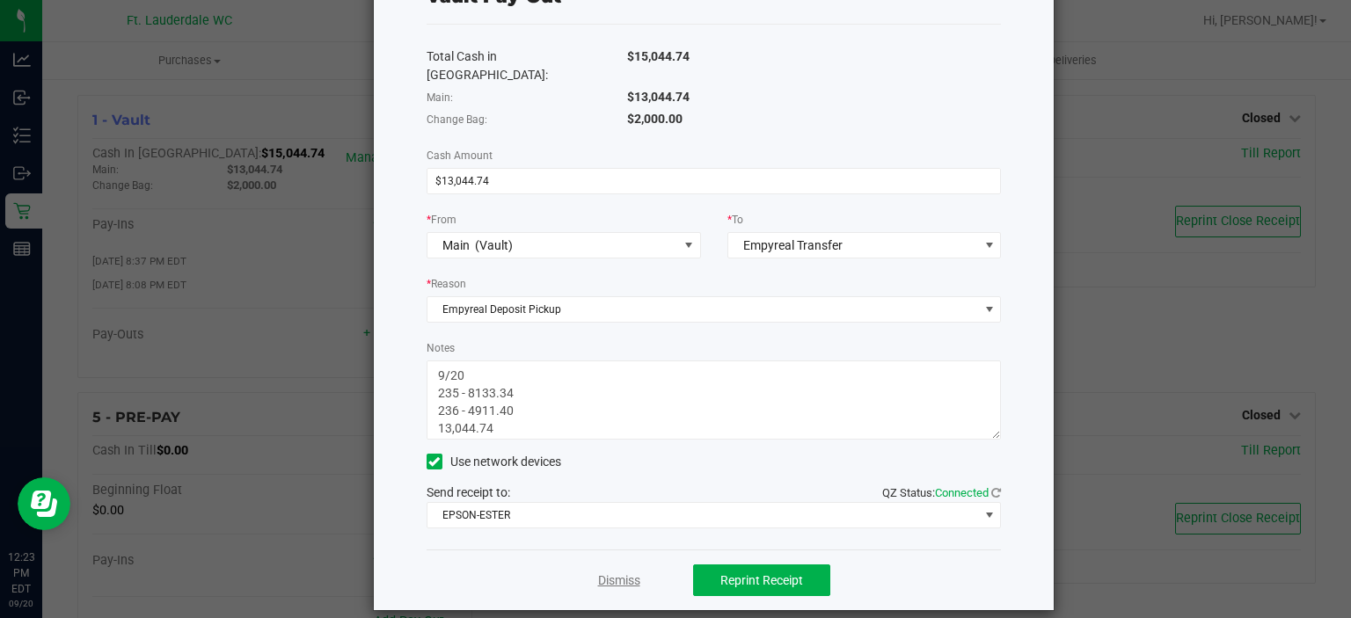
click at [616, 572] on link "Dismiss" at bounding box center [619, 581] width 42 height 18
